Goal: Information Seeking & Learning: Learn about a topic

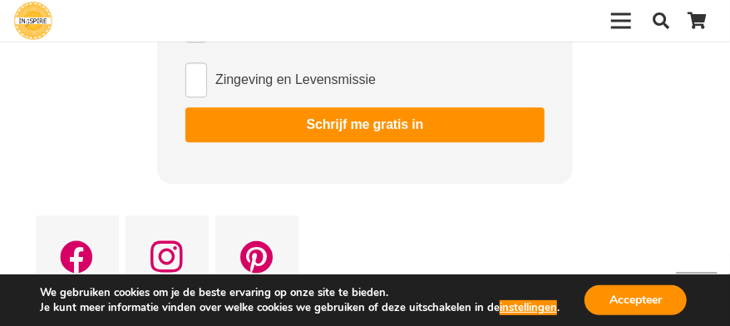
scroll to position [3780, 0]
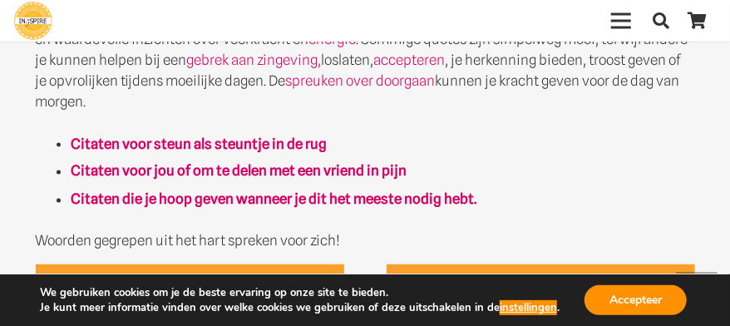
scroll to position [945, 0]
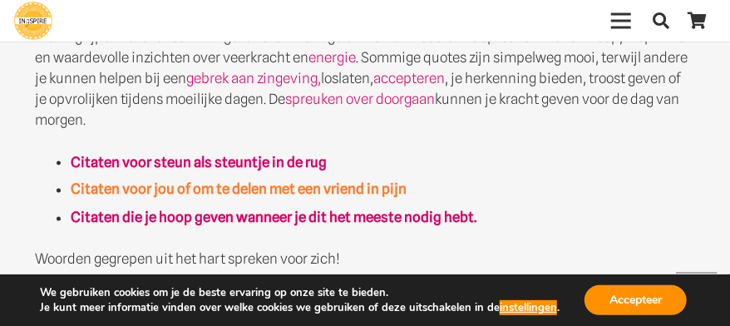
click at [218, 181] on strong "Citaten voor jou of om te delen met een vriend in pijn" at bounding box center [239, 189] width 336 height 17
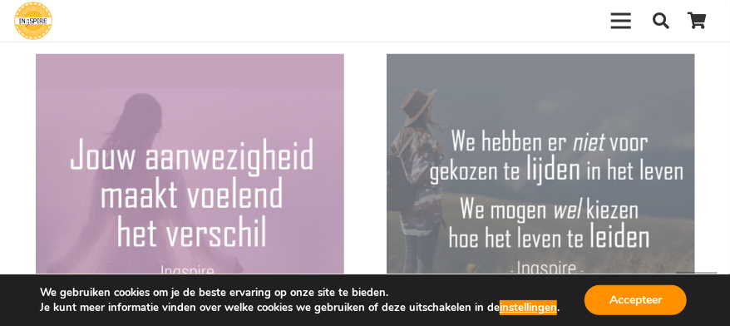
scroll to position [1134, 0]
